Goal: Complete application form: Complete application form

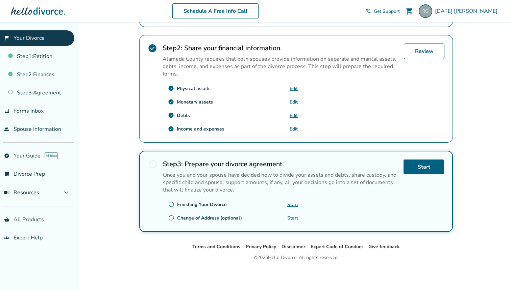
scroll to position [131, 0]
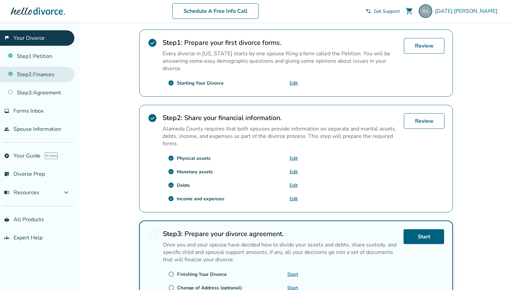
click at [60, 82] on link "Step 2 : Finances" at bounding box center [37, 75] width 74 height 16
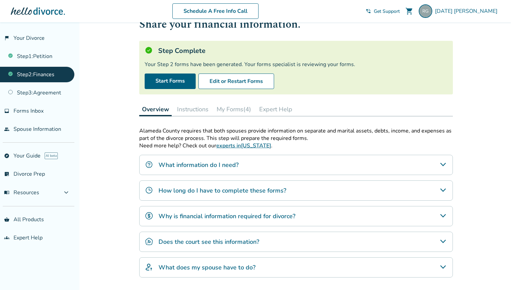
scroll to position [62, 0]
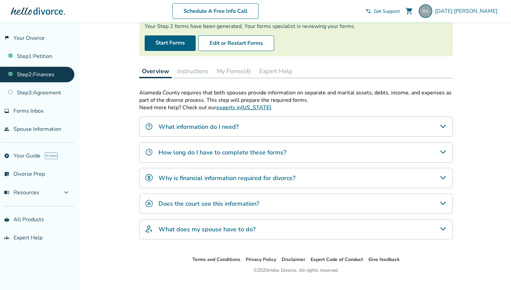
click at [239, 72] on button "My Forms (4)" at bounding box center [234, 72] width 40 height 14
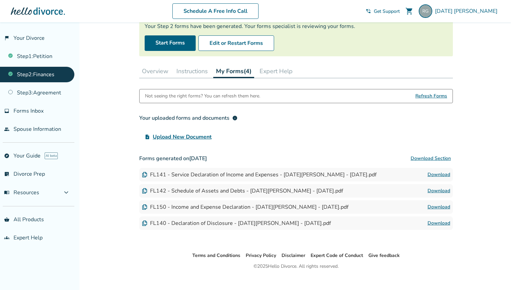
click at [234, 120] on span "info" at bounding box center [234, 117] width 5 height 5
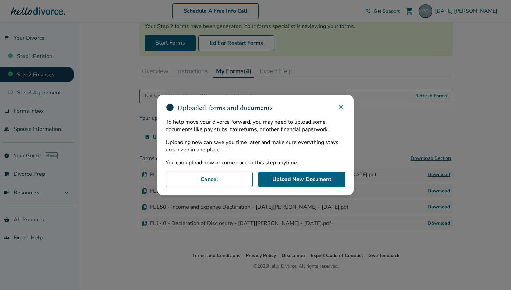
click at [341, 109] on icon at bounding box center [341, 107] width 8 height 8
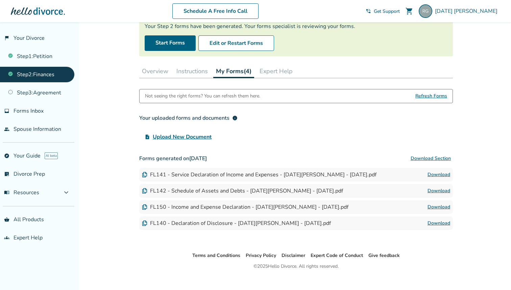
click at [196, 138] on span "Upload New Document" at bounding box center [182, 137] width 59 height 8
click at [0, 0] on input "upload_file Upload New Document" at bounding box center [0, 0] width 0 height 0
click at [193, 138] on span "Upload New Document" at bounding box center [182, 137] width 59 height 8
click at [0, 0] on input "upload_file Upload New Document" at bounding box center [0, 0] width 0 height 0
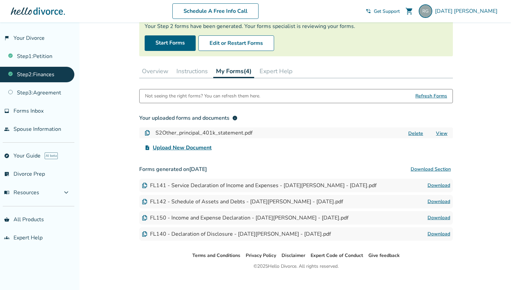
click at [200, 148] on span "Upload New Document" at bounding box center [182, 148] width 59 height 8
click at [0, 0] on input "upload_file Upload New Document" at bounding box center [0, 0] width 0 height 0
click at [184, 147] on span "Upload New Document" at bounding box center [182, 148] width 59 height 8
click at [0, 0] on input "upload_file Upload New Document" at bounding box center [0, 0] width 0 height 0
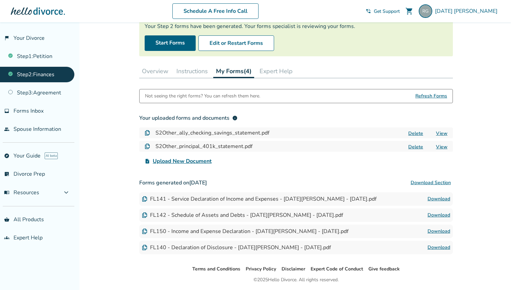
click at [196, 162] on span "Upload New Document" at bounding box center [182, 161] width 59 height 8
click at [0, 0] on input "upload_file Upload New Document" at bounding box center [0, 0] width 0 height 0
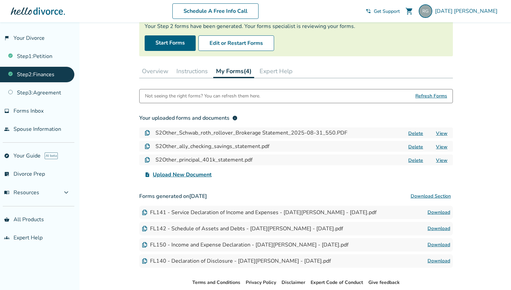
click at [191, 178] on span "Upload New Document" at bounding box center [182, 175] width 59 height 8
click at [0, 0] on input "upload_file Upload New Document" at bounding box center [0, 0] width 0 height 0
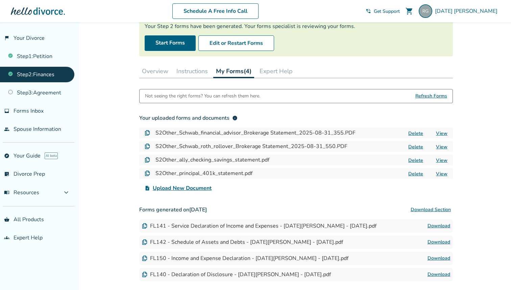
click at [185, 191] on span "Upload New Document" at bounding box center [182, 188] width 59 height 8
click at [0, 0] on input "upload_file Upload New Document" at bounding box center [0, 0] width 0 height 0
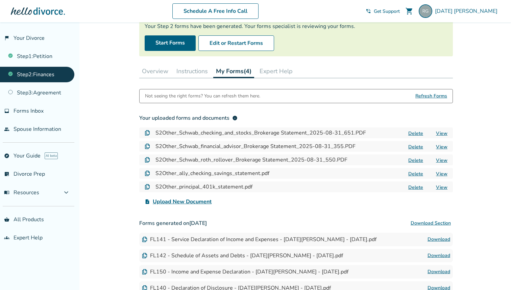
click at [193, 205] on span "Upload New Document" at bounding box center [182, 202] width 59 height 8
click at [0, 0] on input "upload_file Upload New Document" at bounding box center [0, 0] width 0 height 0
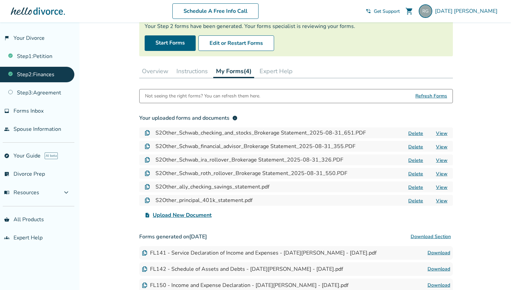
click at [199, 215] on span "Upload New Document" at bounding box center [182, 215] width 59 height 8
click at [0, 0] on input "upload_file Upload New Document" at bounding box center [0, 0] width 0 height 0
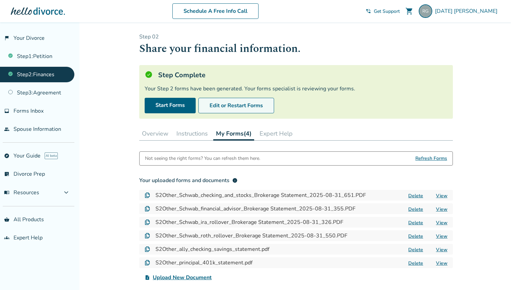
click at [242, 109] on button "Edit or Restart Forms" at bounding box center [236, 106] width 76 height 16
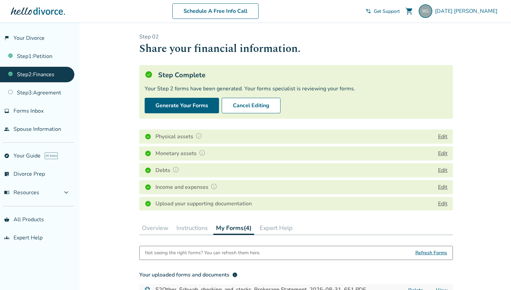
click at [444, 171] on button "Edit" at bounding box center [442, 170] width 9 height 8
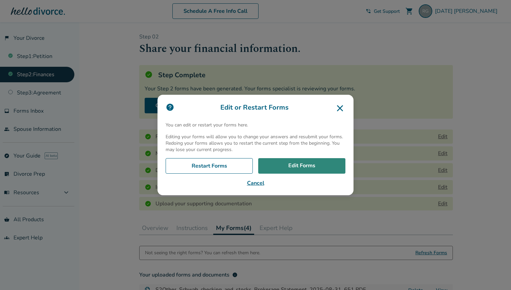
click at [318, 169] on link "Edit Forms" at bounding box center [301, 166] width 87 height 16
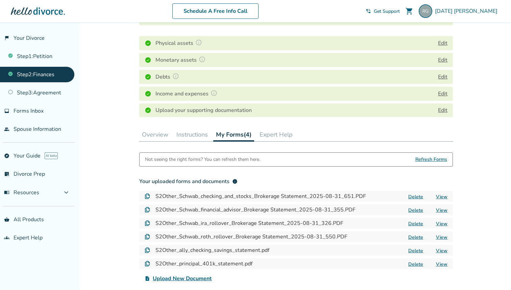
scroll to position [73, 0]
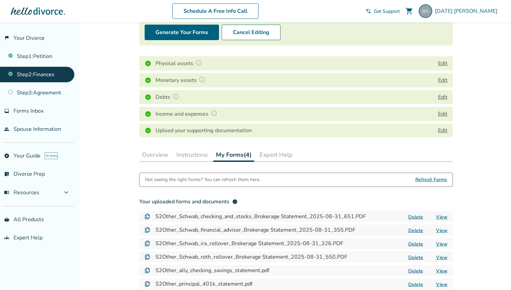
click at [442, 80] on button "Edit" at bounding box center [442, 80] width 9 height 8
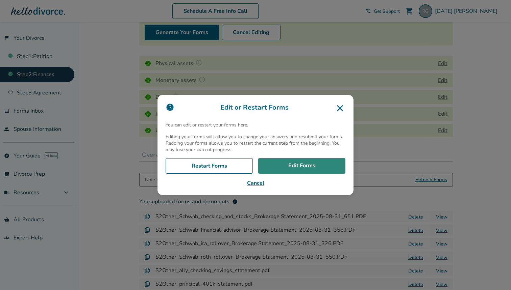
click at [314, 161] on link "Edit Forms" at bounding box center [301, 166] width 87 height 16
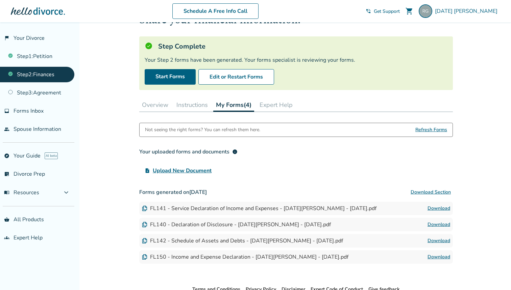
scroll to position [30, 0]
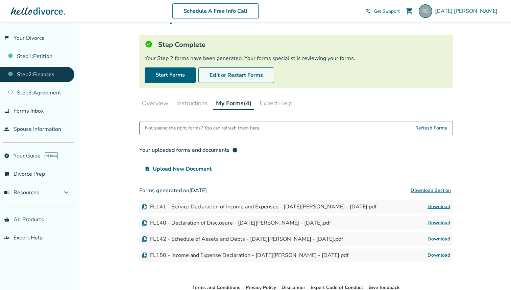
click at [227, 80] on button "Edit or Restart Forms" at bounding box center [236, 76] width 76 height 16
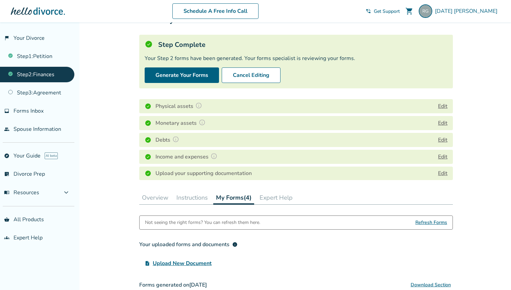
click at [444, 123] on button "Edit" at bounding box center [442, 123] width 9 height 8
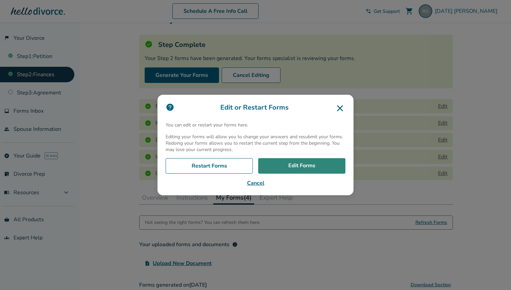
click at [310, 169] on link "Edit Forms" at bounding box center [301, 166] width 87 height 16
